Goal: Task Accomplishment & Management: Manage account settings

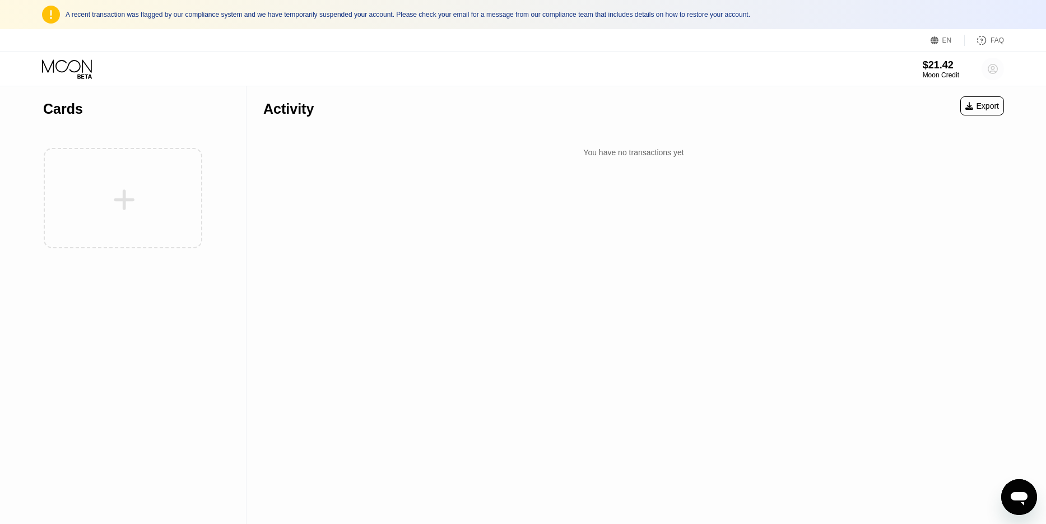
click at [984, 76] on circle at bounding box center [993, 69] width 22 height 22
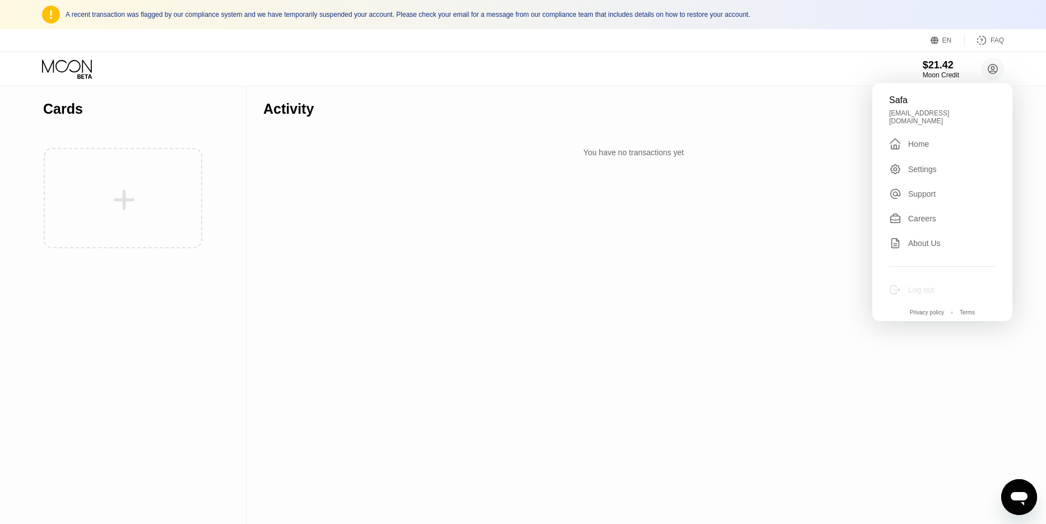
click at [914, 285] on div "Log out" at bounding box center [922, 289] width 26 height 9
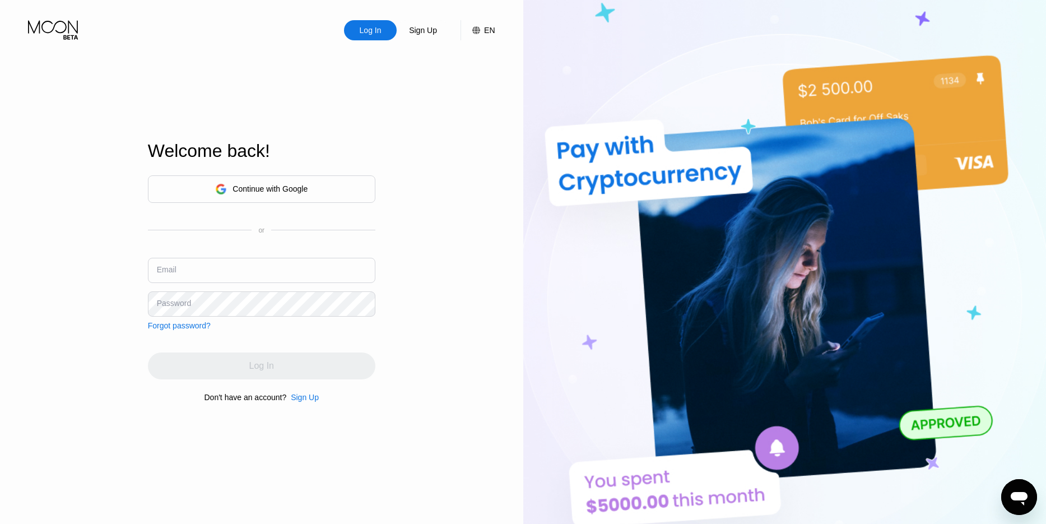
drag, startPoint x: 263, startPoint y: 253, endPoint x: 265, endPoint y: 263, distance: 10.2
click at [265, 263] on div "Continue with Google or Email Password Forgot password?" at bounding box center [262, 252] width 228 height 155
paste input "mohammadmosazade47@gmail.com"
click at [265, 263] on input "mohammadmosazade47@gmail.com" at bounding box center [262, 270] width 228 height 25
type input "mohammadmosazade47@gmail.com"
